Goal: Entertainment & Leisure: Consume media (video, audio)

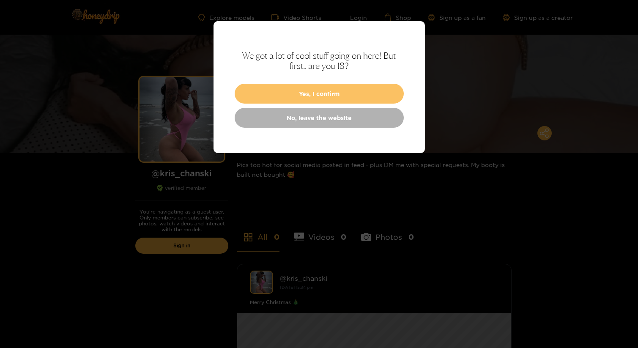
click at [359, 89] on button "Yes, I confirm" at bounding box center [319, 94] width 169 height 20
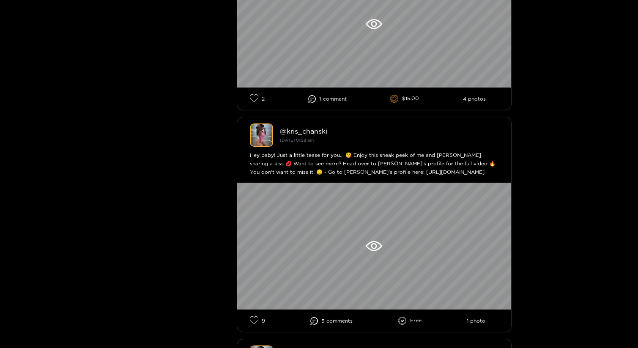
scroll to position [798, 0]
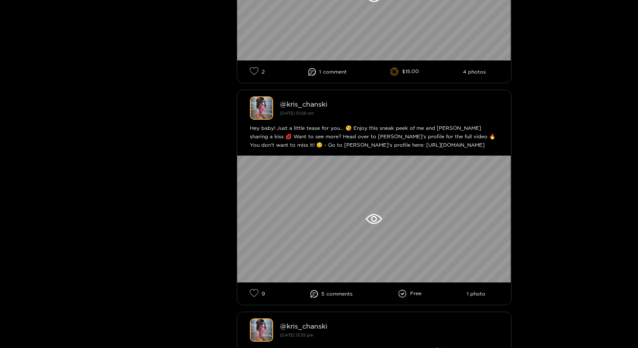
click at [384, 146] on div "Hey baby! Just a little tease for you... 😘 Enjoy this sneak peek of me and [PER…" at bounding box center [374, 136] width 249 height 25
click at [402, 146] on div "Hey baby! Just a little tease for you... 😘 Enjoy this sneak peek of me and [PER…" at bounding box center [374, 136] width 249 height 25
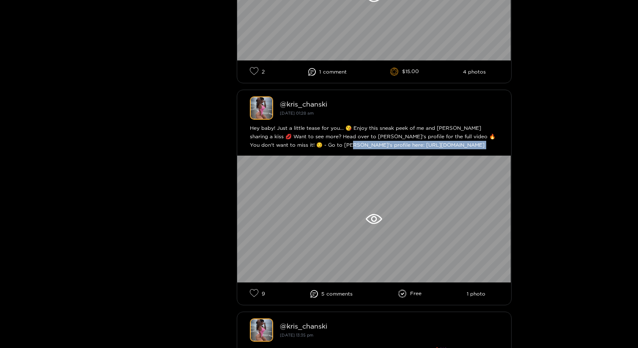
drag, startPoint x: 411, startPoint y: 146, endPoint x: 305, endPoint y: 144, distance: 106.6
click at [305, 144] on div "Hey baby! Just a little tease for you... 😘 Enjoy this sneak peek of me and [PER…" at bounding box center [374, 136] width 249 height 25
copy li "s://[DOMAIN_NAME][URL]"
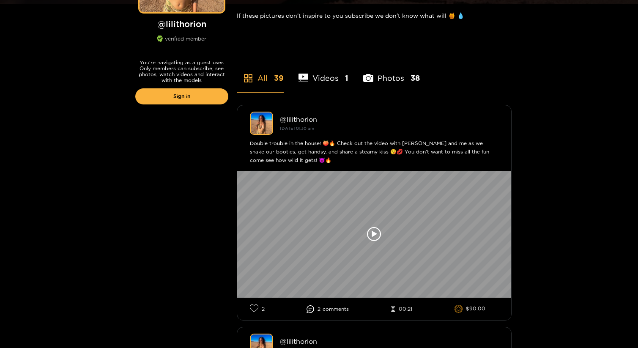
scroll to position [151, 0]
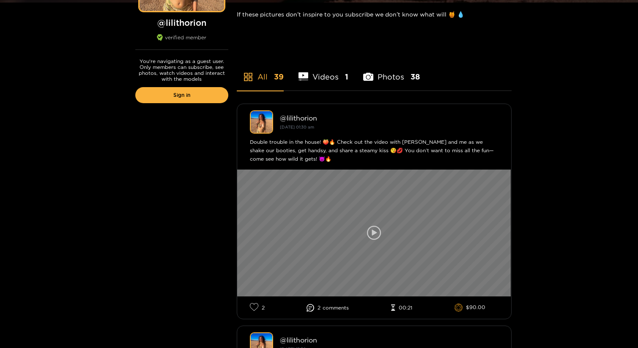
click at [371, 228] on icon at bounding box center [374, 233] width 14 height 14
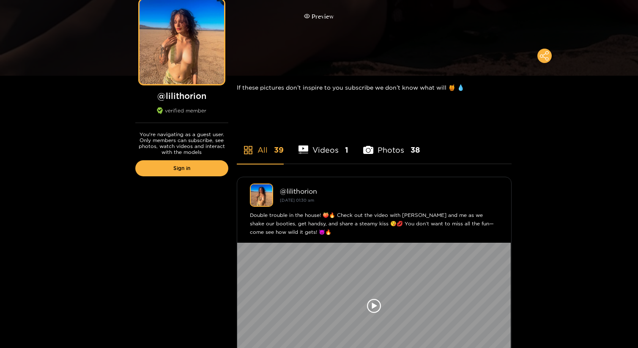
scroll to position [83, 0]
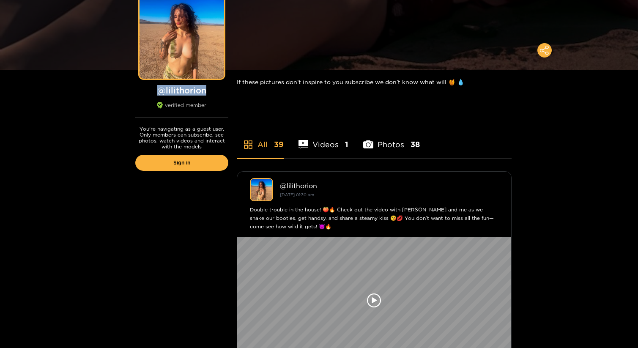
drag, startPoint x: 218, startPoint y: 93, endPoint x: 155, endPoint y: 85, distance: 64.0
click at [155, 85] on div "Preview @ lilithorion verified member" at bounding box center [182, 56] width 110 height 124
copy h1 "@ lilithorion"
